Goal: Information Seeking & Learning: Compare options

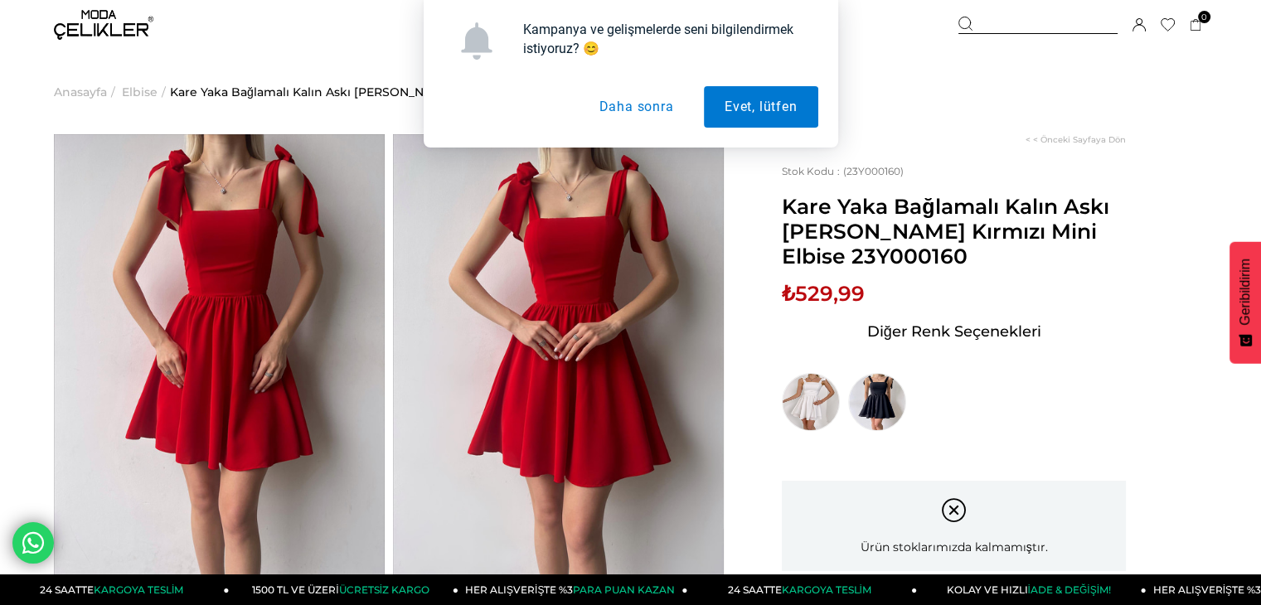
click at [660, 104] on button "Daha sonra" at bounding box center [636, 106] width 116 height 41
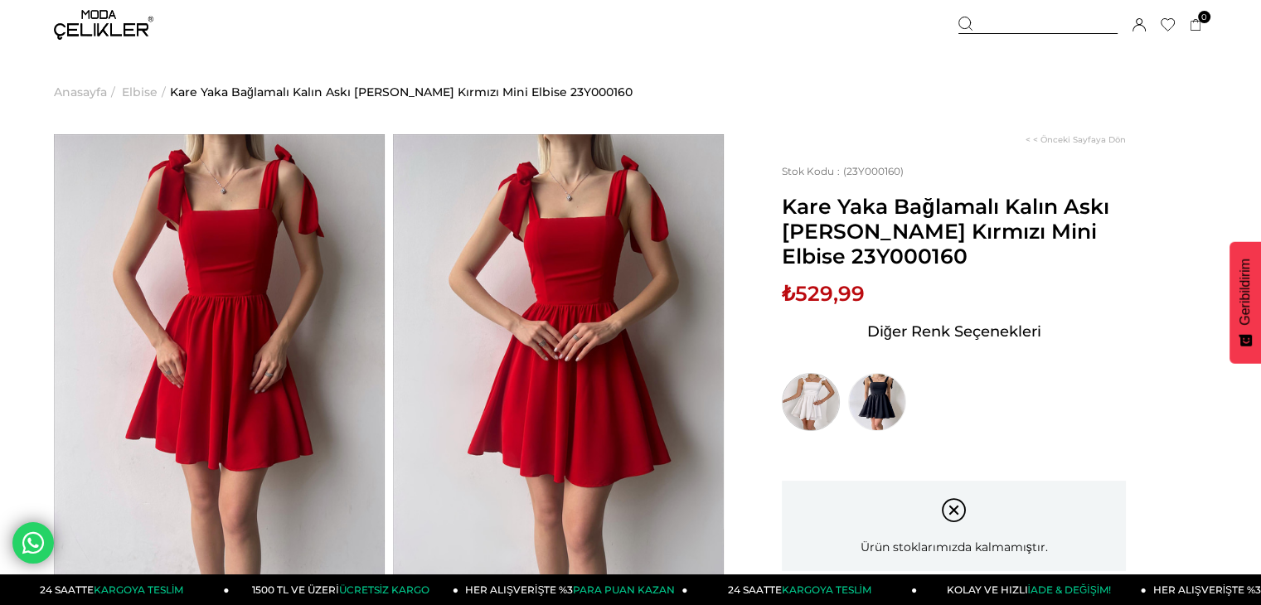
click at [807, 407] on img at bounding box center [811, 402] width 58 height 58
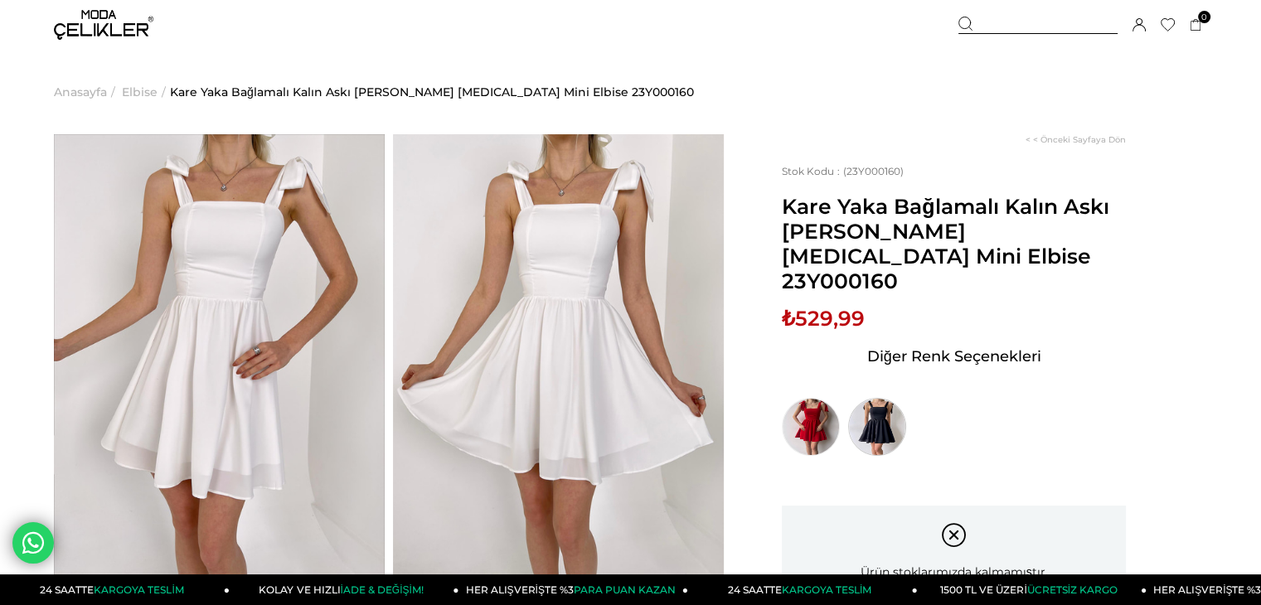
drag, startPoint x: 0, startPoint y: 0, endPoint x: 863, endPoint y: 382, distance: 943.4
click at [863, 398] on img at bounding box center [877, 427] width 58 height 58
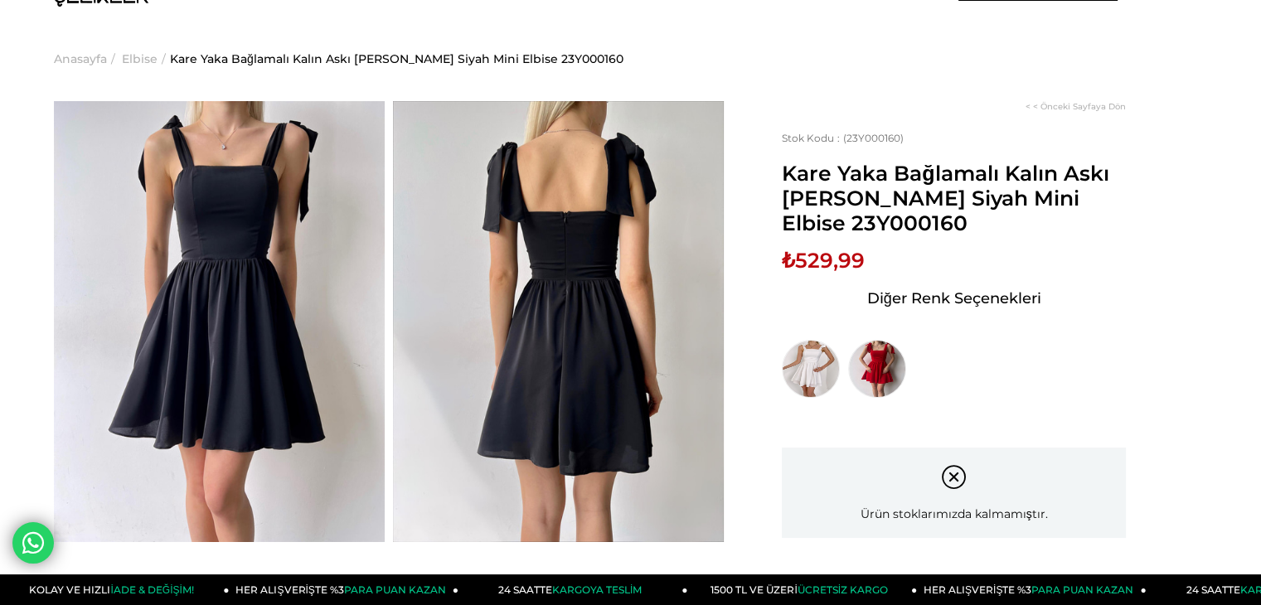
scroll to position [66, 0]
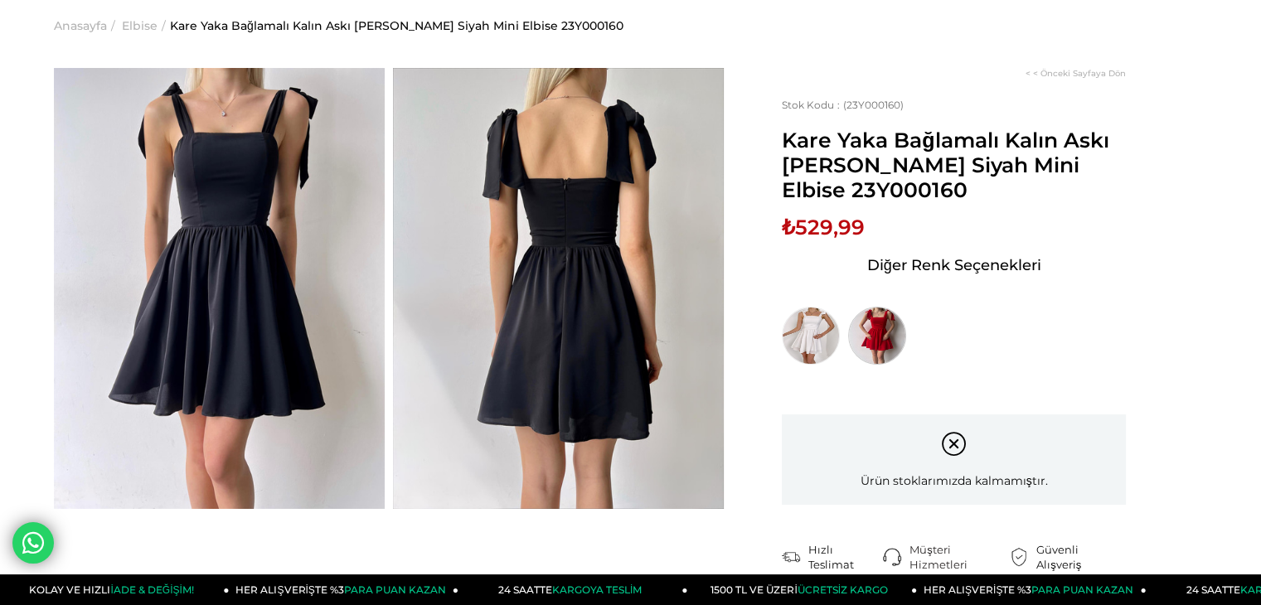
click at [882, 340] on img at bounding box center [877, 336] width 58 height 58
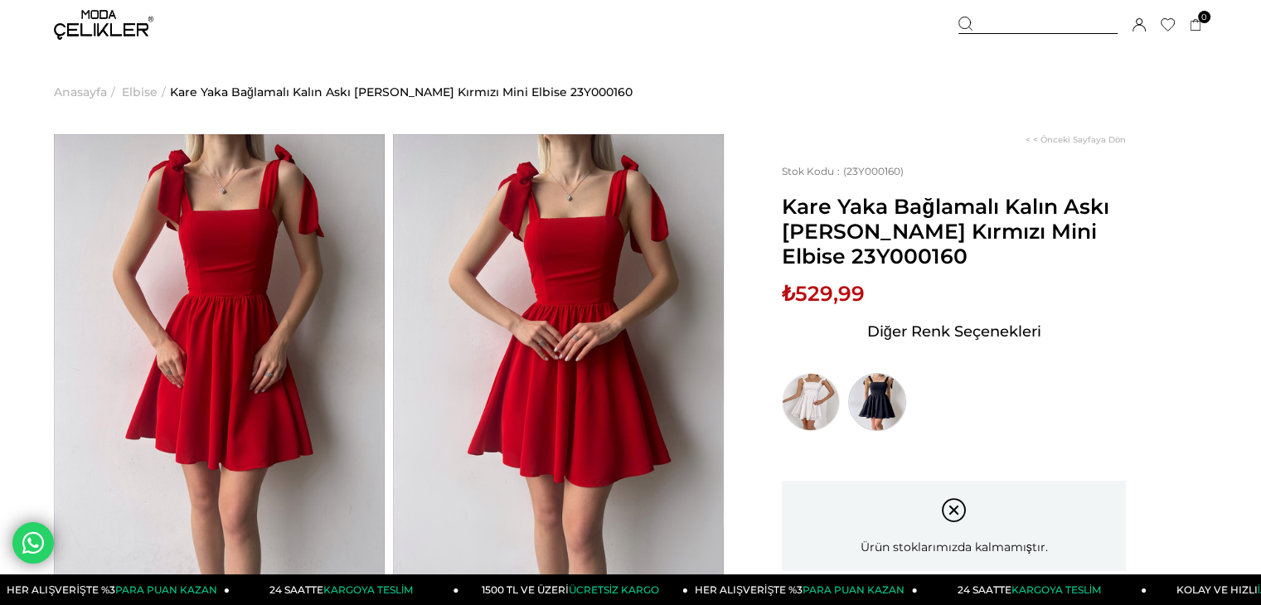
click at [879, 376] on img at bounding box center [877, 402] width 58 height 58
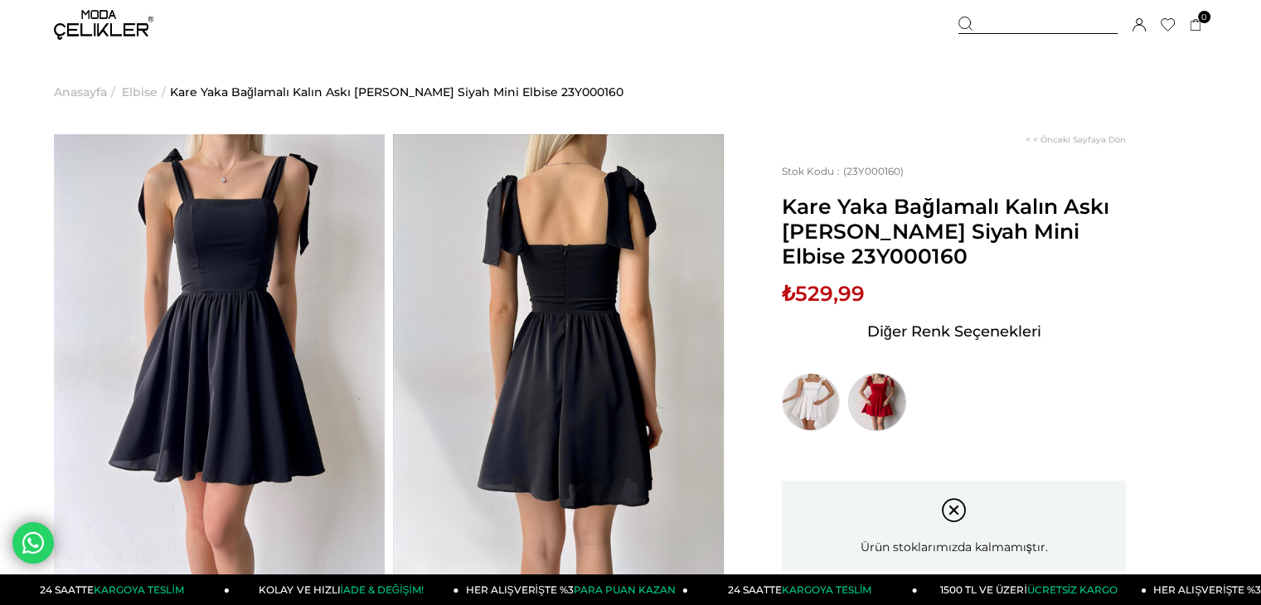
click at [888, 401] on img at bounding box center [877, 402] width 58 height 58
